Goal: Find specific page/section

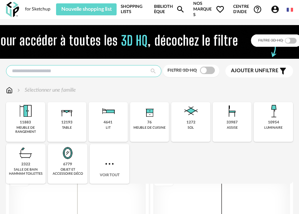
drag, startPoint x: 0, startPoint y: 0, endPoint x: 35, endPoint y: 74, distance: 81.7
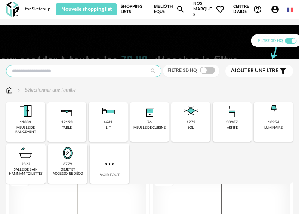
click at [35, 74] on input "text" at bounding box center [83, 71] width 155 height 12
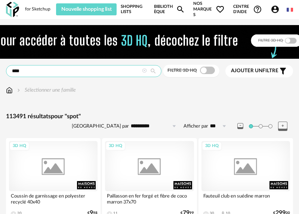
type input "****"
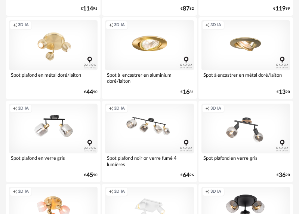
scroll to position [305, 0]
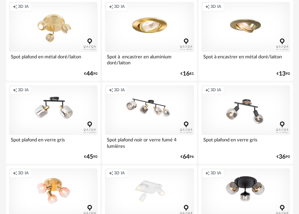
click at [151, 142] on div "Spot plafond noir or verre fumé 4 lumières" at bounding box center [149, 142] width 88 height 15
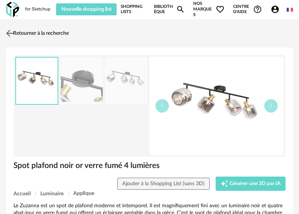
click at [14, 32] on img at bounding box center [9, 33] width 11 height 11
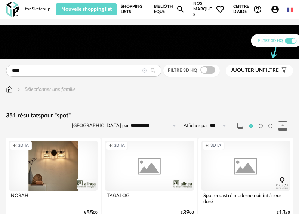
scroll to position [305, 0]
